Goal: Use online tool/utility: Utilize a website feature to perform a specific function

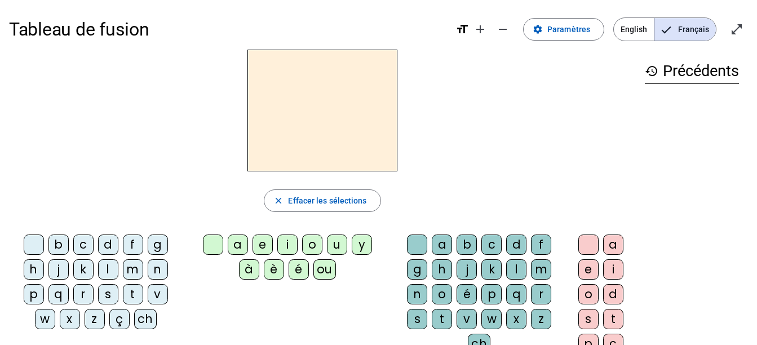
click at [157, 297] on div "v" at bounding box center [158, 294] width 20 height 20
click at [322, 268] on div "ou" at bounding box center [324, 269] width 23 height 20
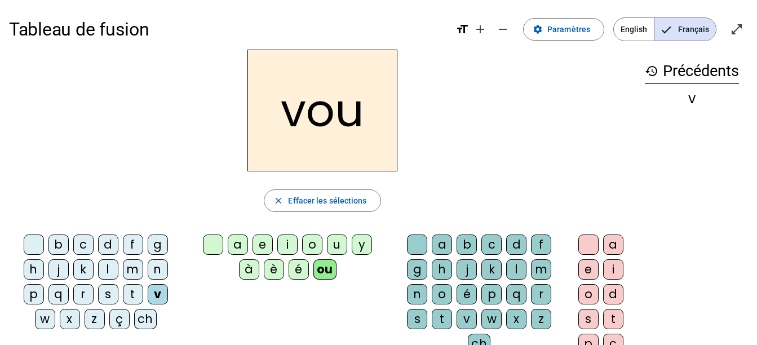
click at [590, 319] on div "s" at bounding box center [588, 319] width 20 height 20
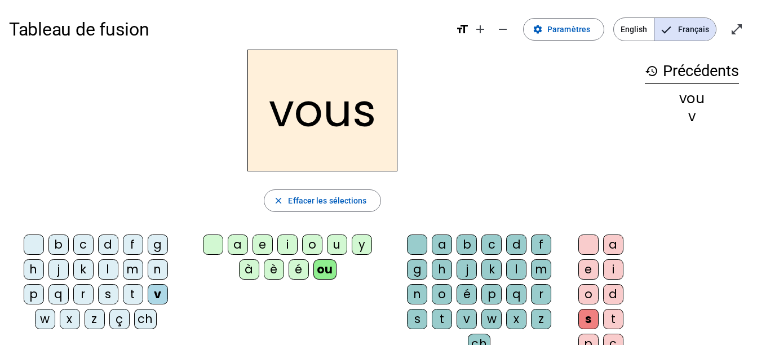
click at [134, 294] on div "t" at bounding box center [133, 294] width 20 height 20
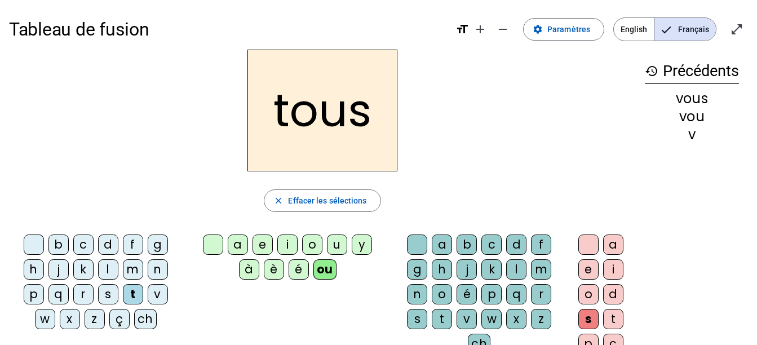
click at [101, 290] on div "s" at bounding box center [108, 294] width 20 height 20
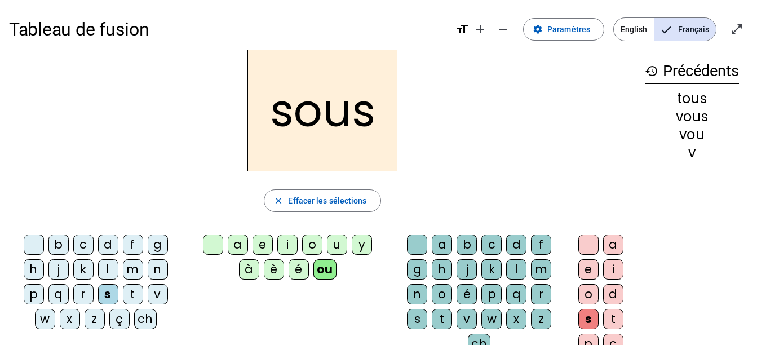
click at [584, 269] on div "e" at bounding box center [588, 269] width 20 height 20
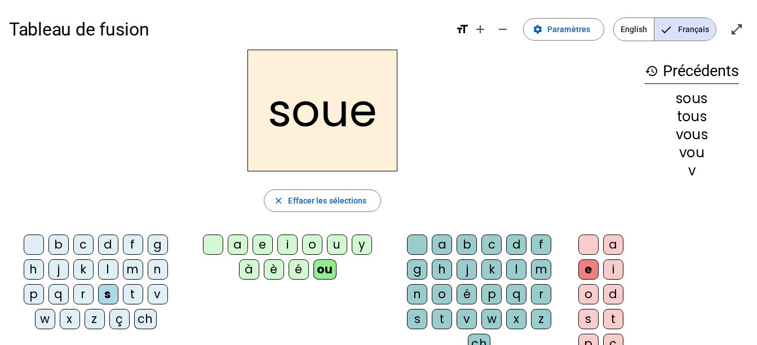
click at [486, 290] on div "p" at bounding box center [491, 294] width 20 height 20
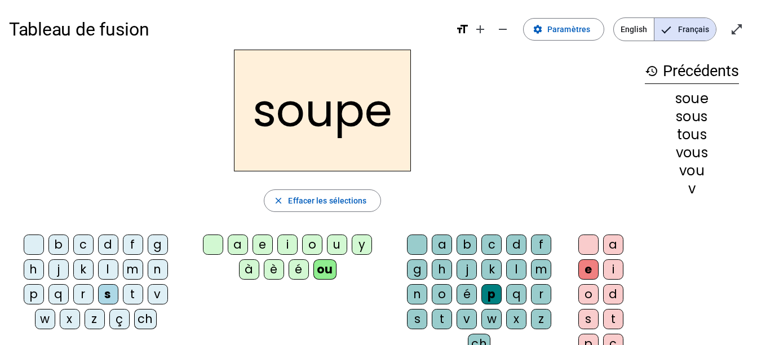
click at [81, 243] on div "c" at bounding box center [83, 244] width 20 height 20
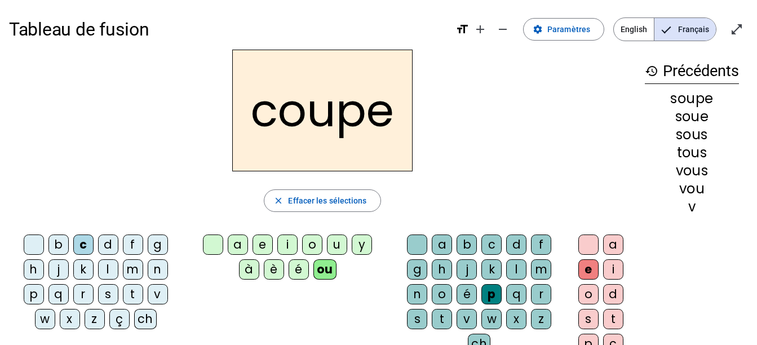
click at [436, 317] on div "t" at bounding box center [442, 319] width 20 height 20
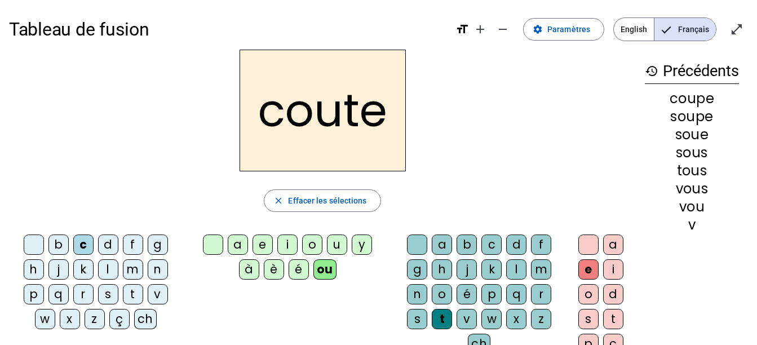
click at [515, 239] on div "d" at bounding box center [516, 244] width 20 height 20
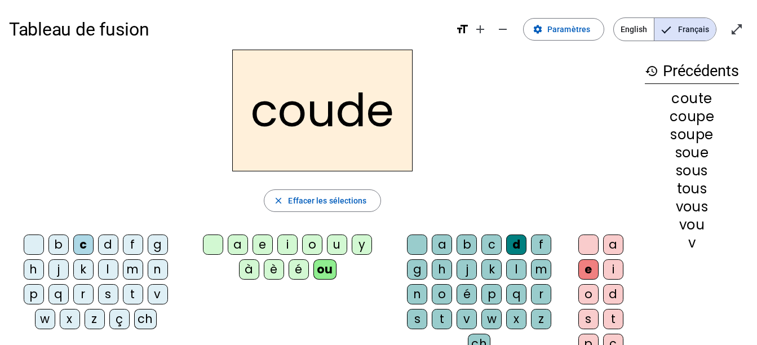
click at [464, 241] on div "b" at bounding box center [466, 244] width 20 height 20
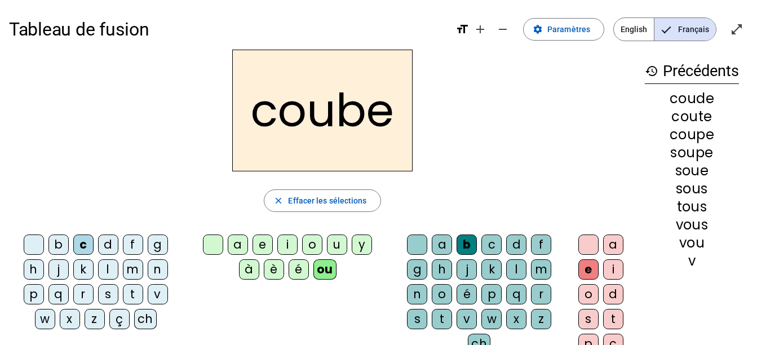
click at [56, 242] on div "b" at bounding box center [58, 244] width 20 height 20
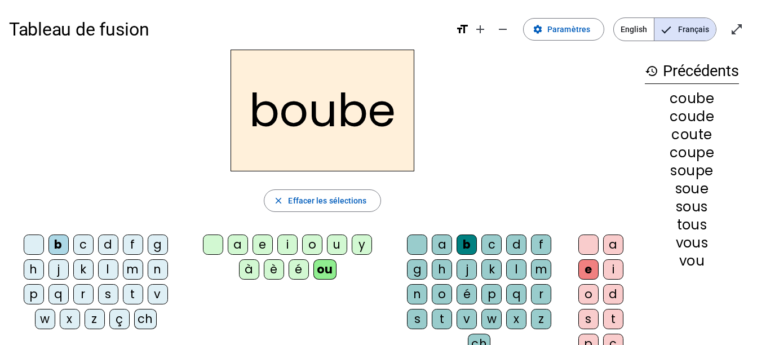
click at [518, 238] on div "d" at bounding box center [516, 244] width 20 height 20
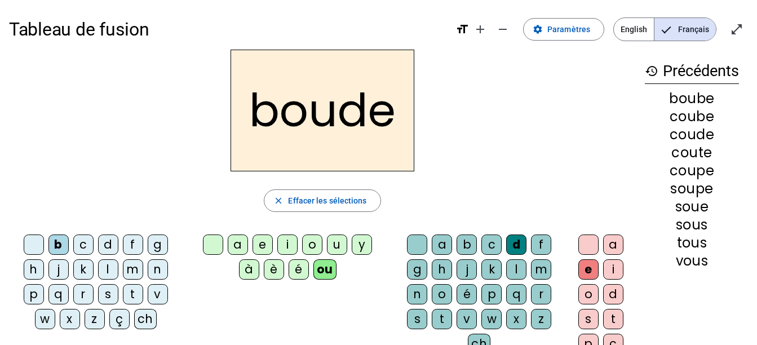
click at [139, 292] on div "t" at bounding box center [133, 294] width 20 height 20
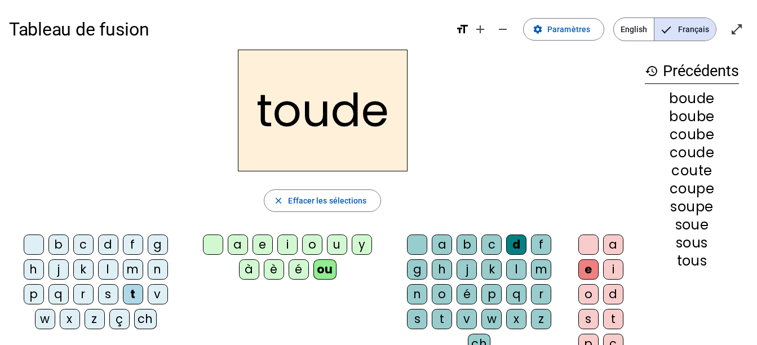
click at [439, 318] on div "t" at bounding box center [442, 319] width 20 height 20
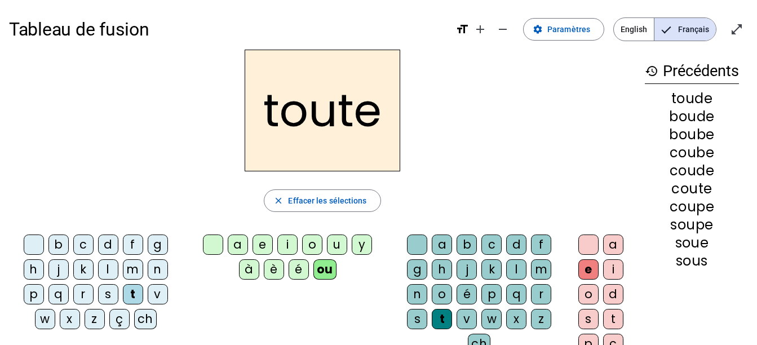
click at [87, 290] on div "r" at bounding box center [83, 294] width 20 height 20
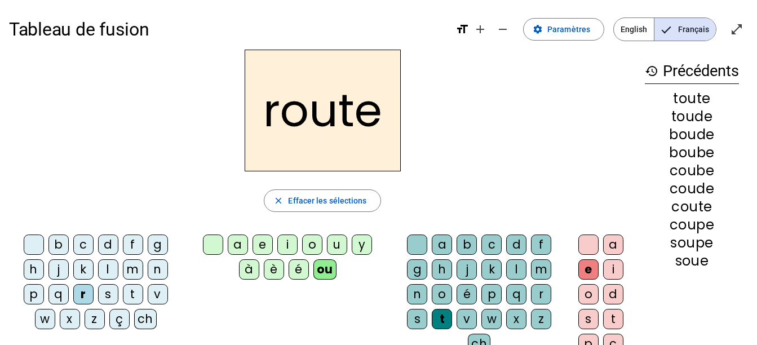
click at [412, 270] on div "g" at bounding box center [417, 269] width 20 height 20
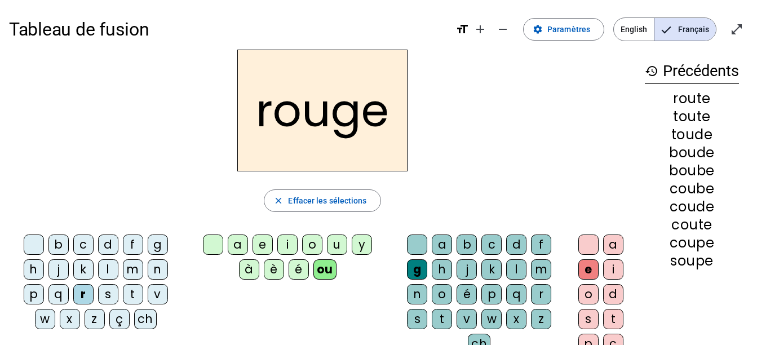
click at [63, 243] on div "b" at bounding box center [58, 244] width 20 height 20
